Goal: Task Accomplishment & Management: Use online tool/utility

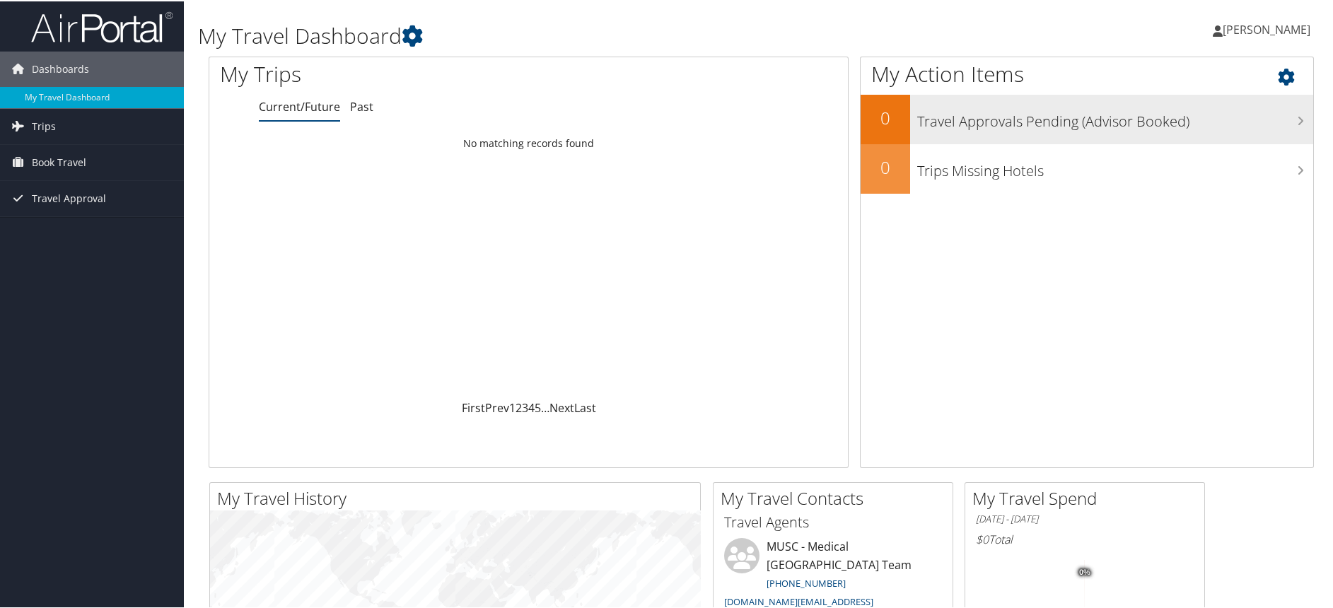
click at [991, 115] on h3 "Travel Approvals Pending (Advisor Booked)" at bounding box center [1115, 116] width 397 height 27
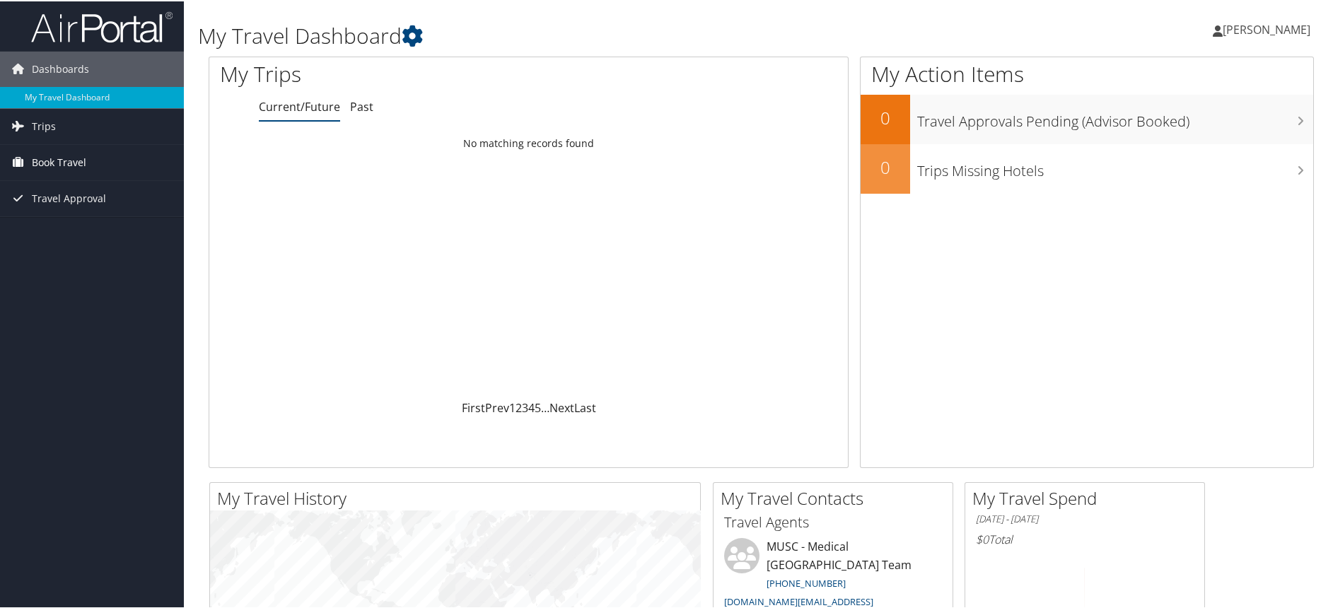
click at [54, 156] on span "Book Travel" at bounding box center [59, 161] width 54 height 35
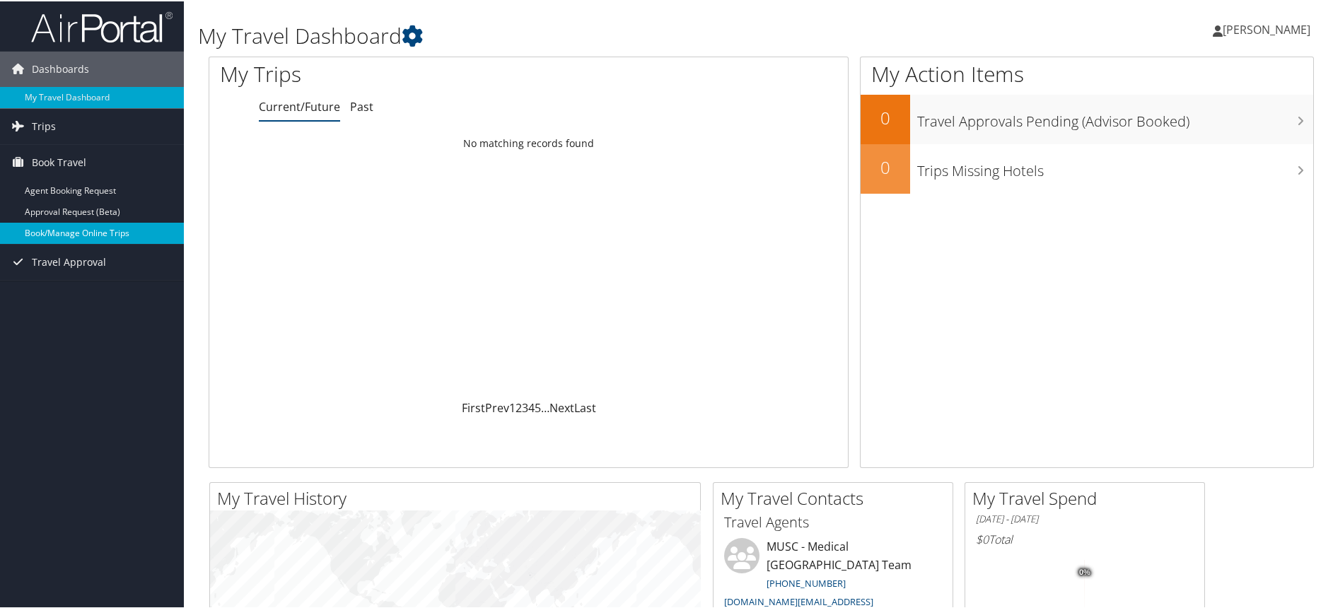
click at [87, 228] on link "Book/Manage Online Trips" at bounding box center [92, 231] width 184 height 21
